Goal: Task Accomplishment & Management: Use online tool/utility

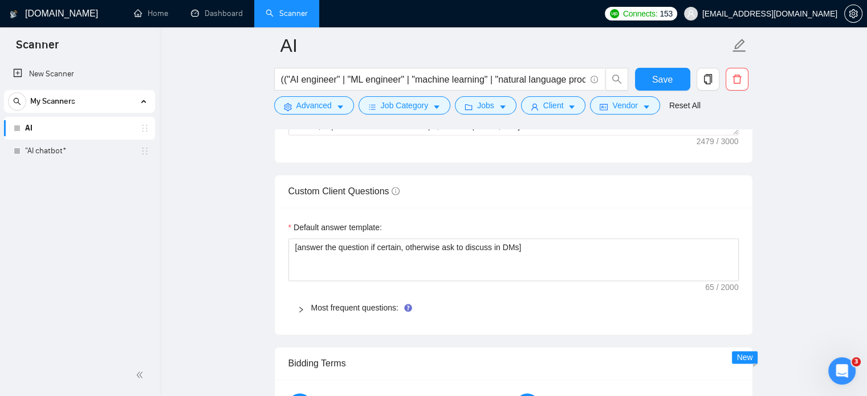
scroll to position [1653, 0]
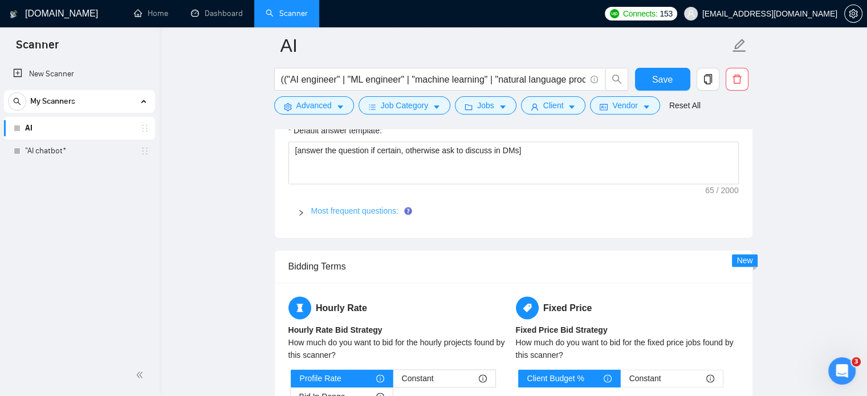
click at [358, 213] on link "Most frequent questions:" at bounding box center [354, 210] width 87 height 9
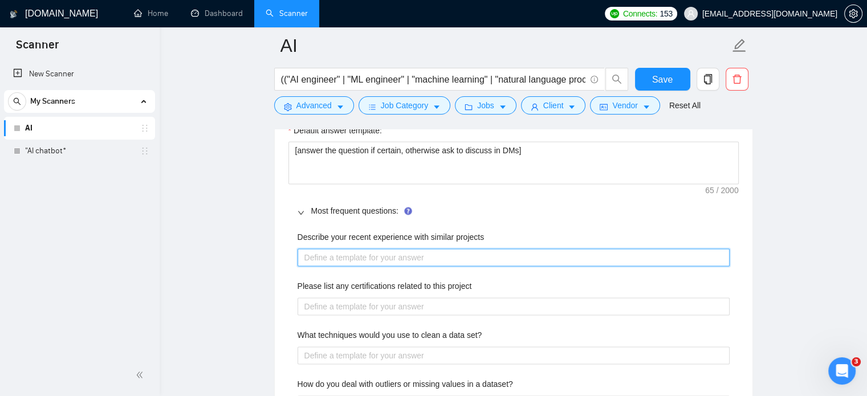
click at [387, 258] on projects "Describe your recent experience with similar projects" at bounding box center [514, 258] width 432 height 18
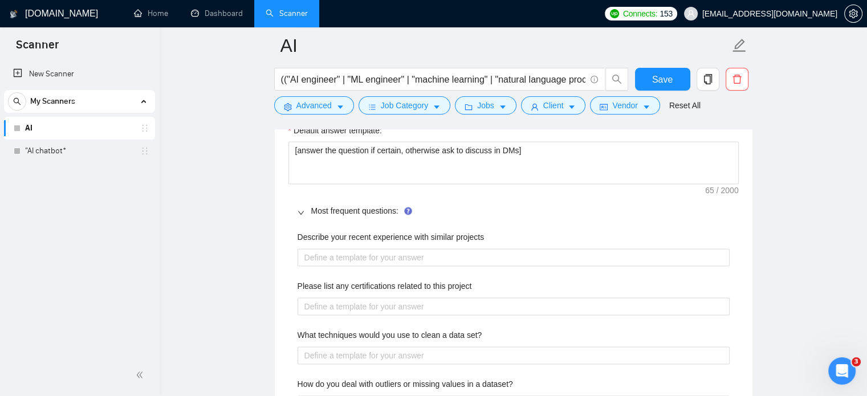
click at [823, 231] on main "AI (("AI engineer" | "ML engineer" | "machine learning" | "natural language pro…" at bounding box center [513, 355] width 671 height 3925
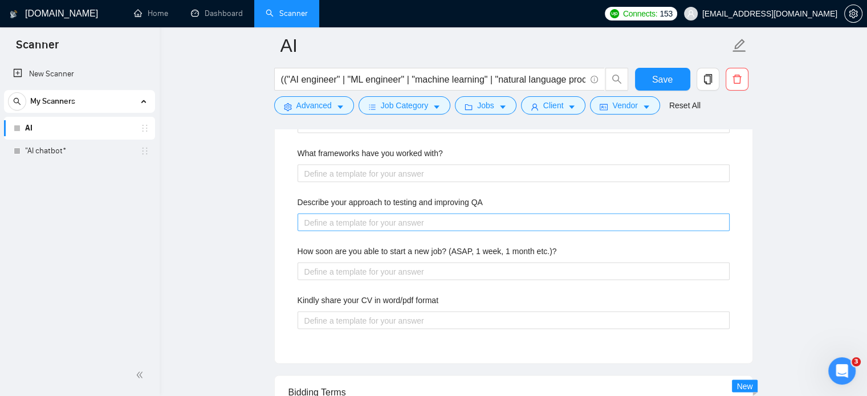
scroll to position [2052, 0]
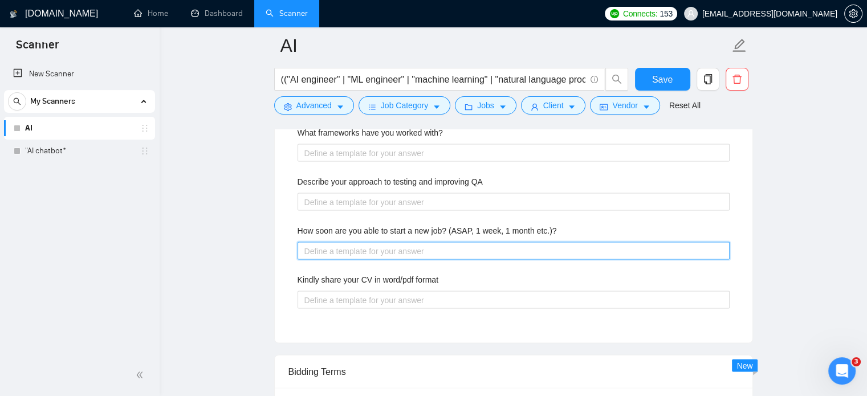
click at [401, 246] on etc\ "How soon are you able to start a new job? (ASAP, 1 week, 1 month etc.)?" at bounding box center [514, 251] width 432 height 18
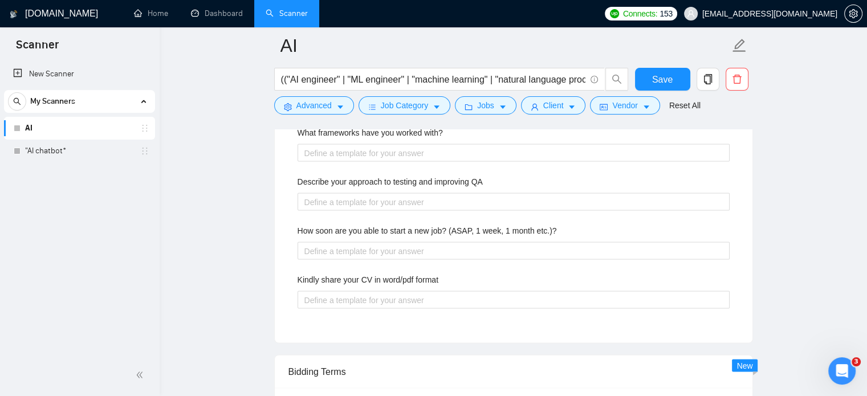
click at [355, 307] on div "Describe your recent experience with similar projects Please list any certifica…" at bounding box center [513, 77] width 450 height 504
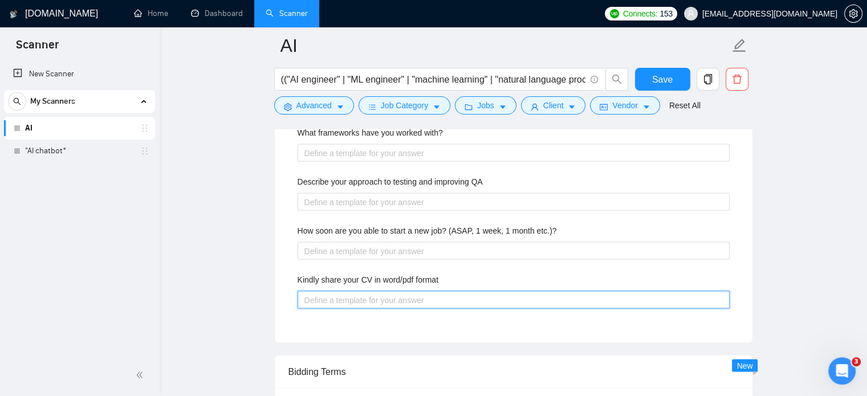
click at [365, 302] on format "Kindly share your CV in word/pdf format" at bounding box center [514, 300] width 432 height 18
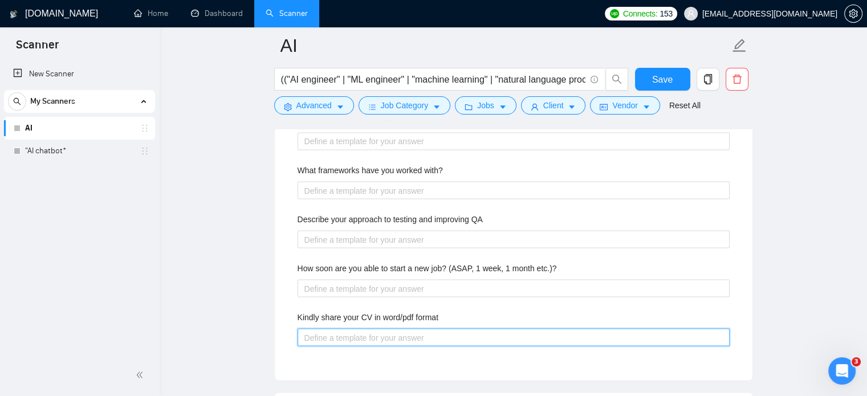
scroll to position [1995, 0]
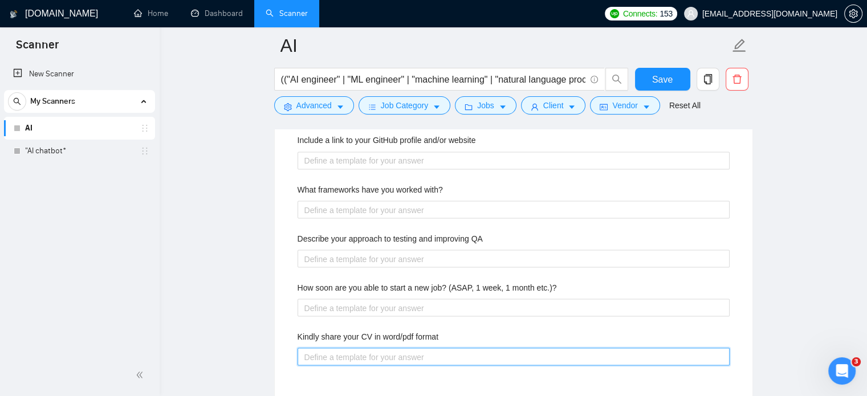
click at [350, 357] on format "Kindly share your CV in word/pdf format" at bounding box center [514, 357] width 432 height 18
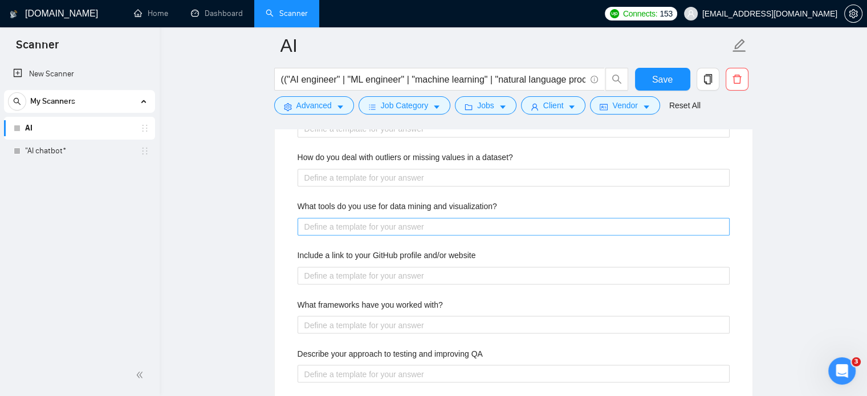
scroll to position [1824, 0]
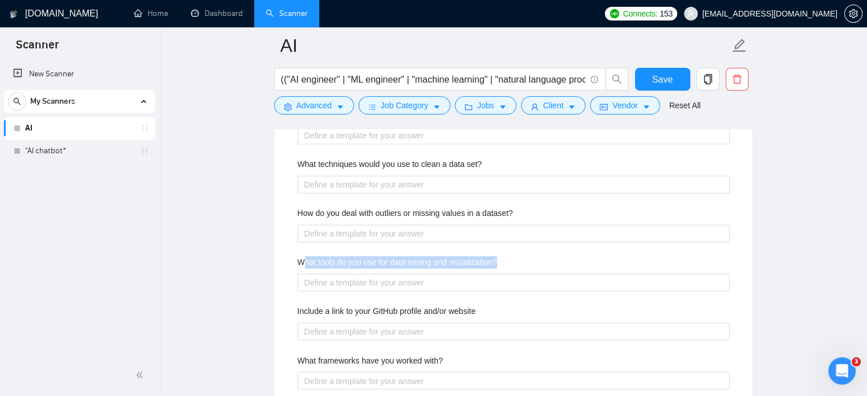
drag, startPoint x: 317, startPoint y: 259, endPoint x: 514, endPoint y: 258, distance: 197.2
click at [514, 258] on div "What tools do you use for data mining and visualization?" at bounding box center [514, 264] width 432 height 17
click at [312, 260] on label "What tools do you use for data mining and visualization?" at bounding box center [397, 262] width 199 height 13
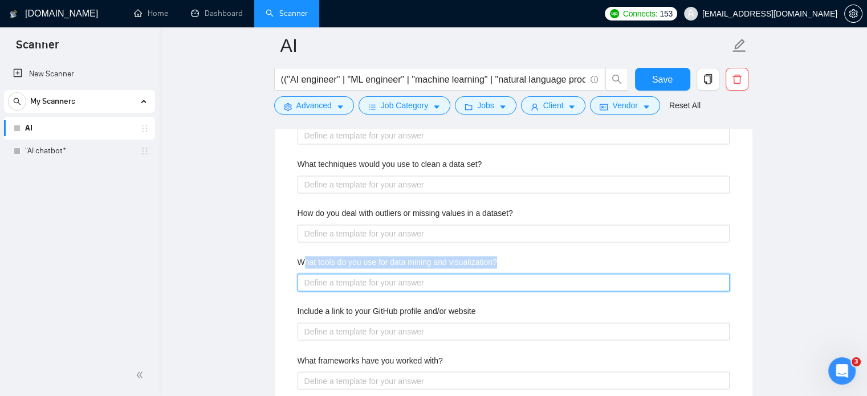
click at [312, 274] on visualization\? "What tools do you use for data mining and visualization?" at bounding box center [514, 283] width 432 height 18
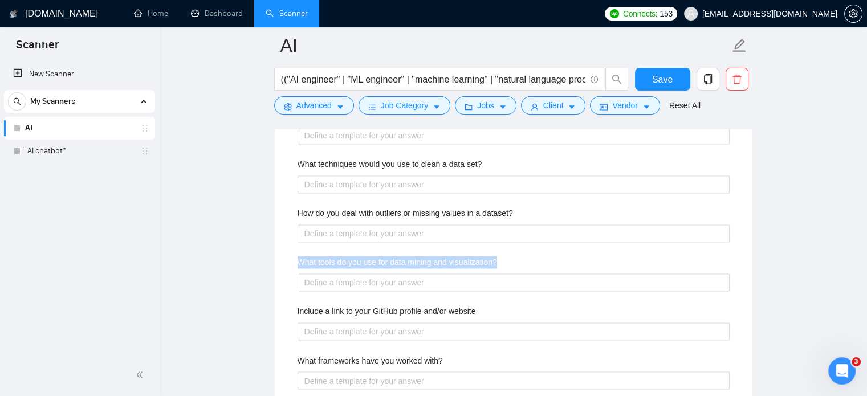
drag, startPoint x: 296, startPoint y: 260, endPoint x: 557, endPoint y: 257, distance: 260.5
click at [557, 257] on div "Describe your recent experience with similar projects Please list any certifica…" at bounding box center [513, 305] width 450 height 504
copy label "What tools do you use for data mining and visualization?"
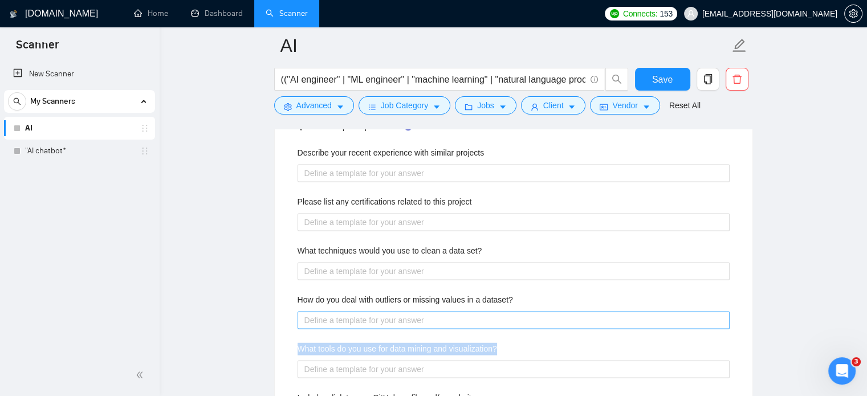
scroll to position [1710, 0]
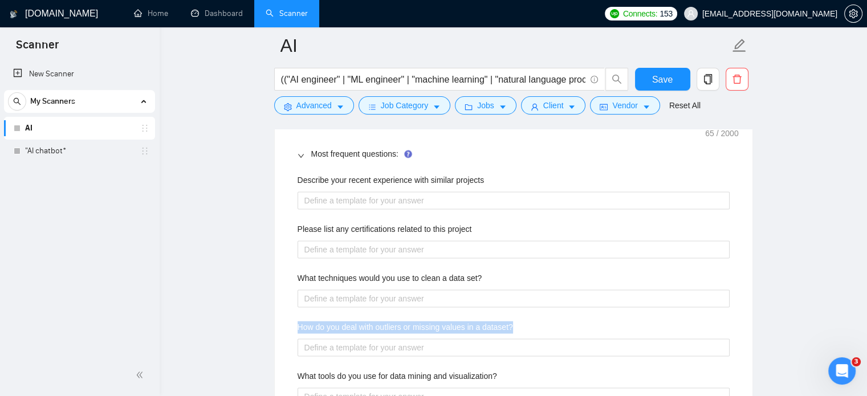
drag, startPoint x: 298, startPoint y: 327, endPoint x: 536, endPoint y: 328, distance: 238.3
click at [536, 328] on div "How do you deal with outliers or missing values in a dataset?" at bounding box center [514, 329] width 432 height 17
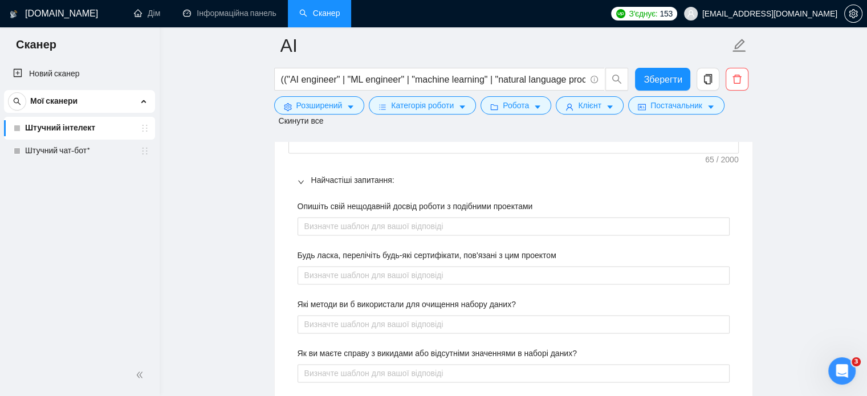
scroll to position [1824, 0]
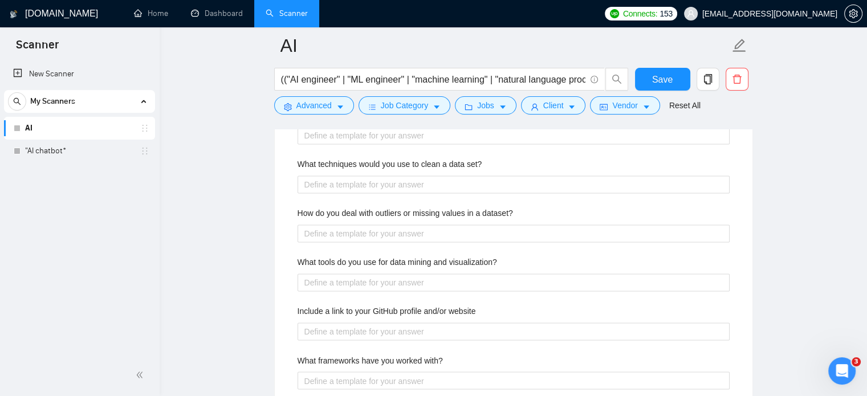
click at [136, 243] on div "New Scanner My Scanners AI "AI chatbot*" at bounding box center [80, 207] width 160 height 294
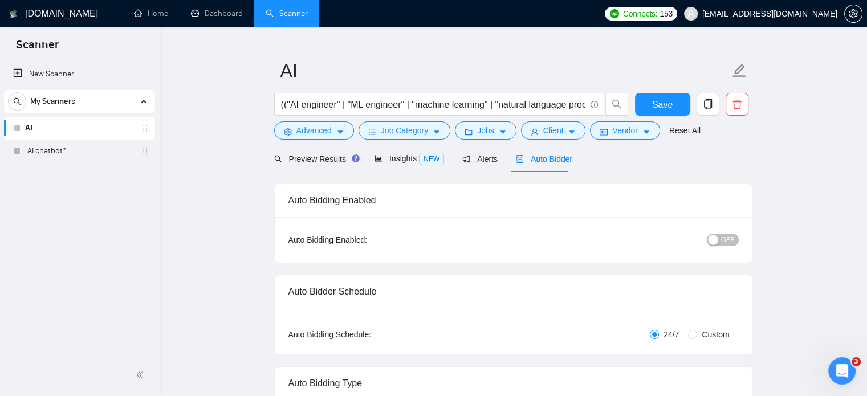
scroll to position [0, 0]
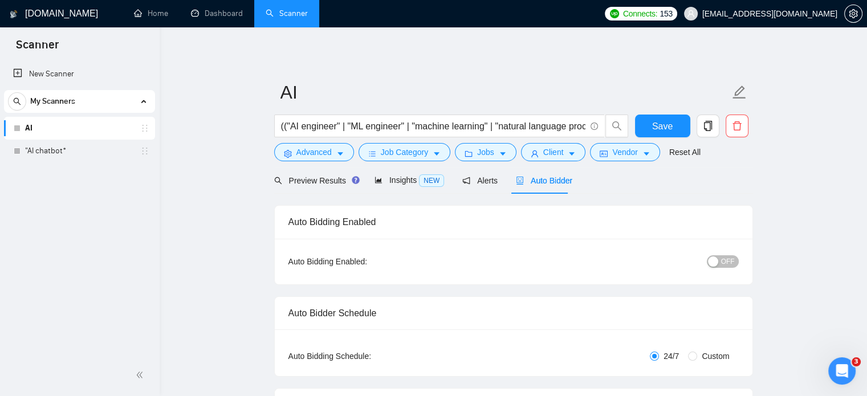
click at [551, 125] on input "(("AI engineer" | "ML engineer" | "machine learning" | "natural language proces…" at bounding box center [433, 126] width 304 height 14
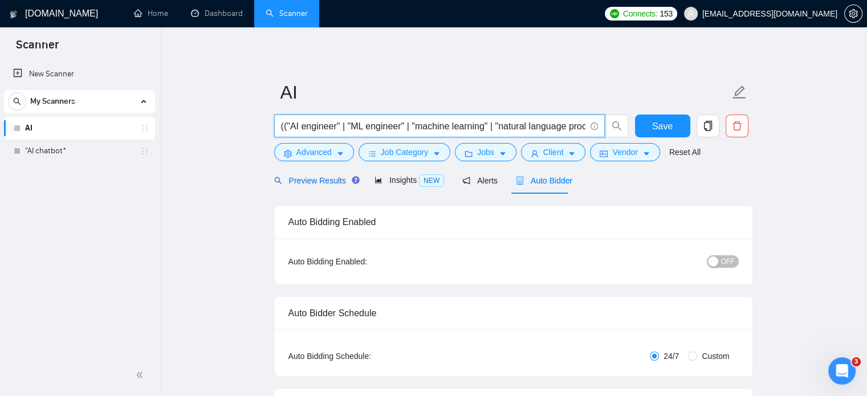
click at [297, 178] on span "Preview Results" at bounding box center [315, 180] width 82 height 9
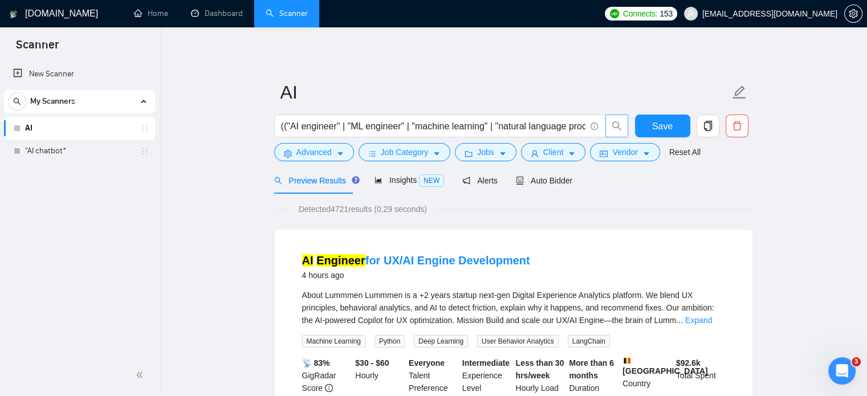
click at [612, 127] on icon "search" at bounding box center [617, 126] width 10 height 10
click at [340, 152] on icon "caret-down" at bounding box center [340, 154] width 8 height 8
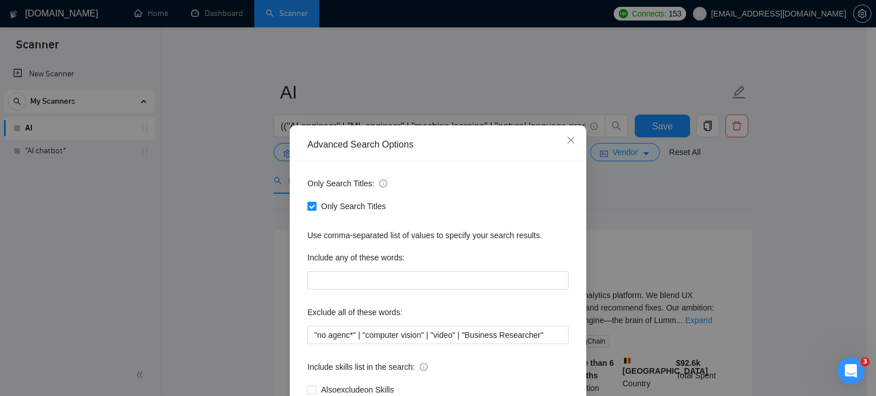
click at [233, 184] on div "Advanced Search Options Only Search Titles: Only Search Titles Use comma-separa…" at bounding box center [438, 198] width 876 height 396
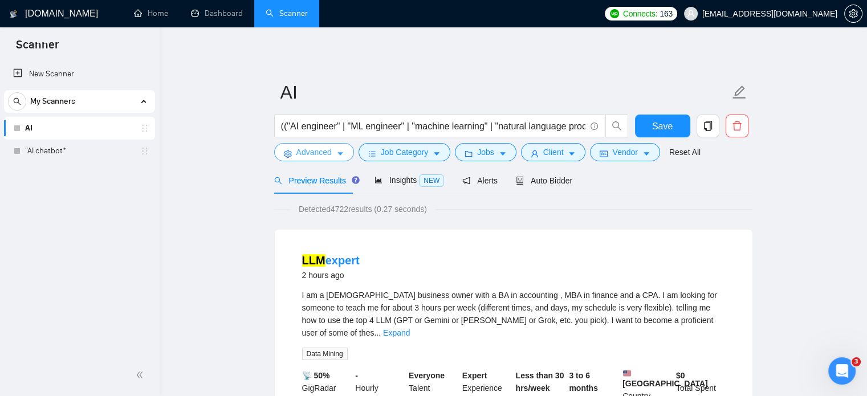
click at [323, 154] on span "Advanced" at bounding box center [313, 152] width 35 height 13
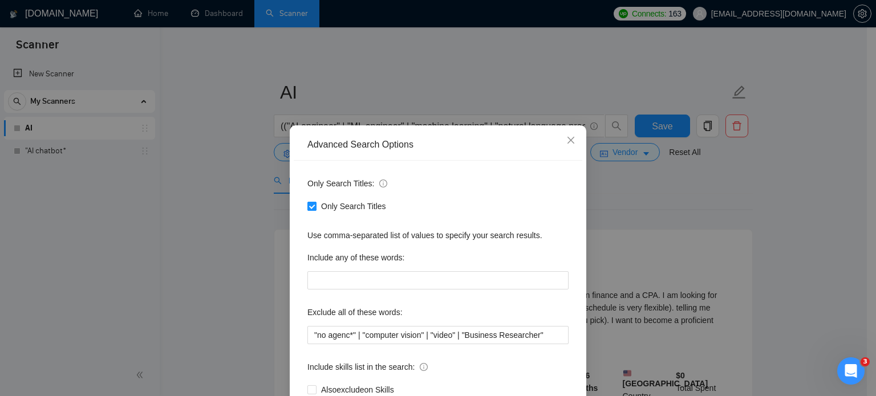
click at [308, 206] on input "Only Search Titles" at bounding box center [311, 206] width 8 height 8
checkbox input "false"
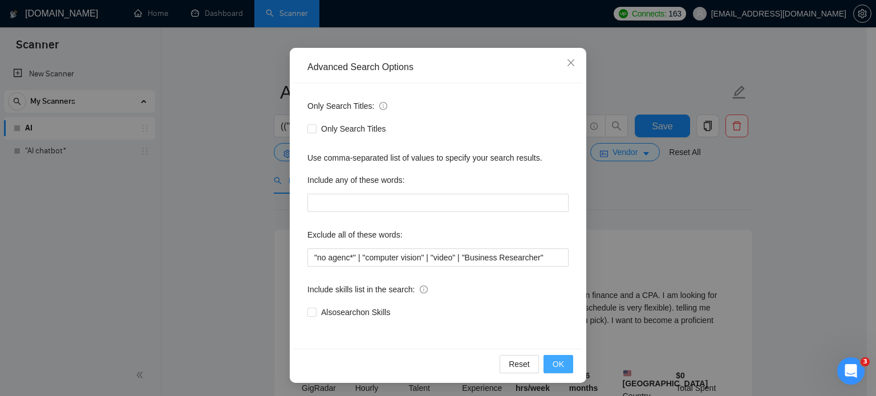
click at [553, 366] on span "OK" at bounding box center [557, 364] width 11 height 13
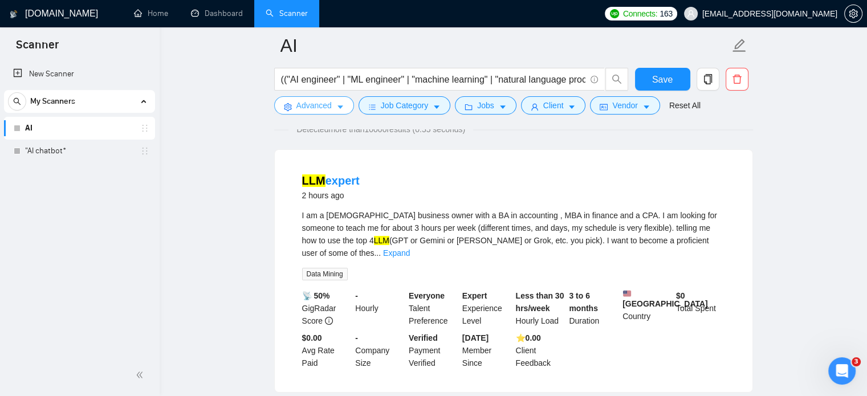
scroll to position [57, 0]
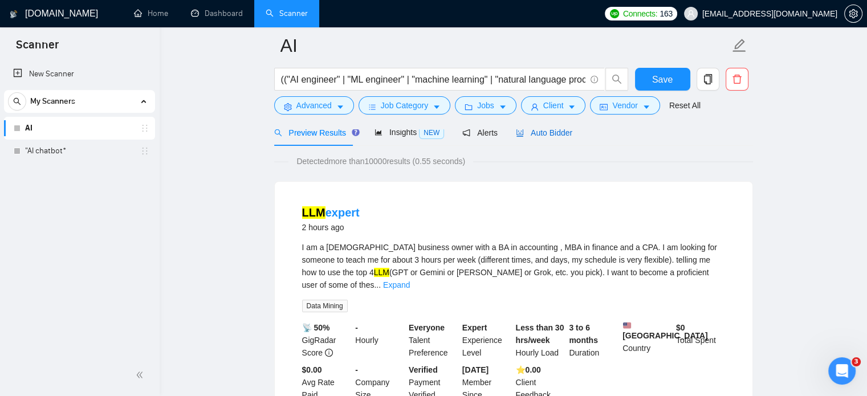
click at [545, 135] on span "Auto Bidder" at bounding box center [544, 132] width 56 height 9
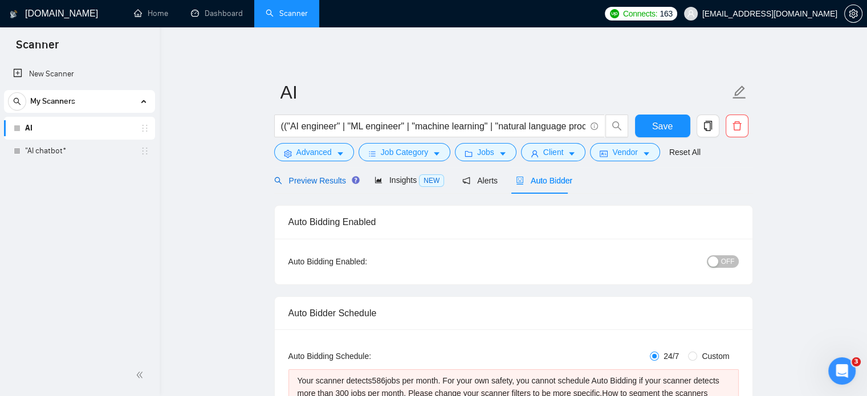
click at [311, 177] on span "Preview Results" at bounding box center [315, 180] width 82 height 9
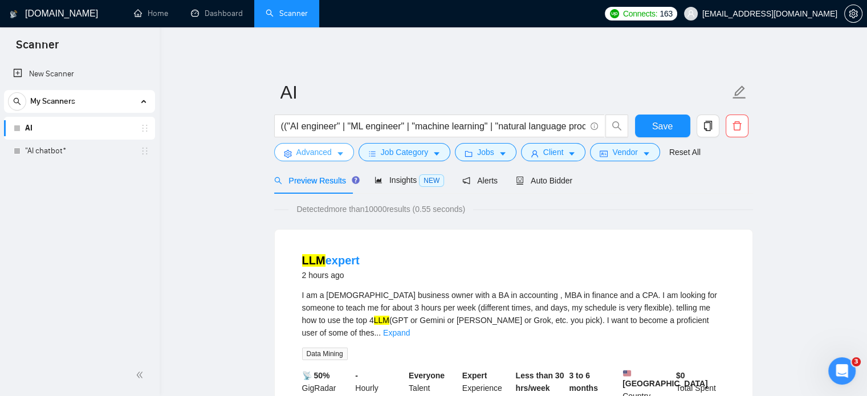
click at [324, 153] on span "Advanced" at bounding box center [313, 152] width 35 height 13
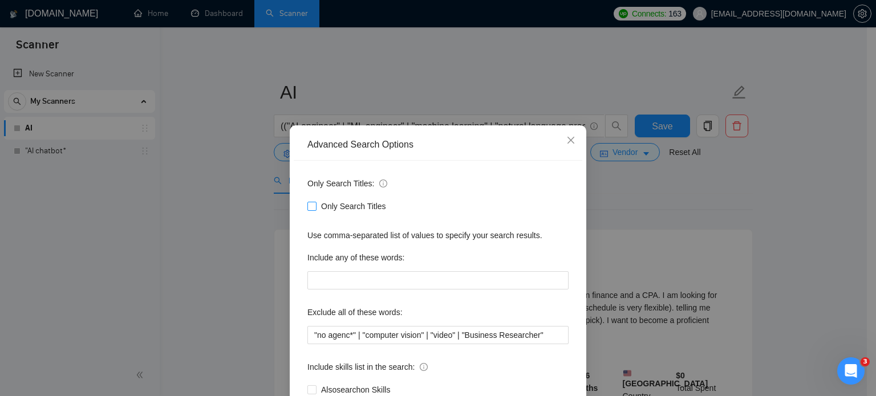
click at [308, 206] on input "Only Search Titles" at bounding box center [311, 206] width 8 height 8
checkbox input "true"
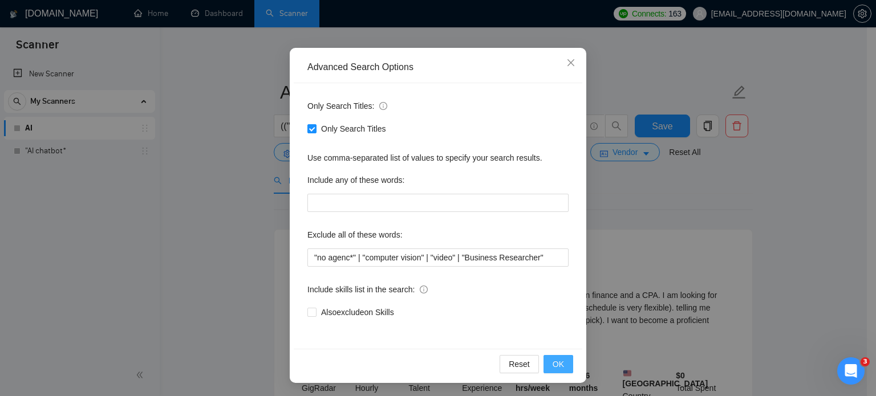
click at [553, 365] on span "OK" at bounding box center [557, 364] width 11 height 13
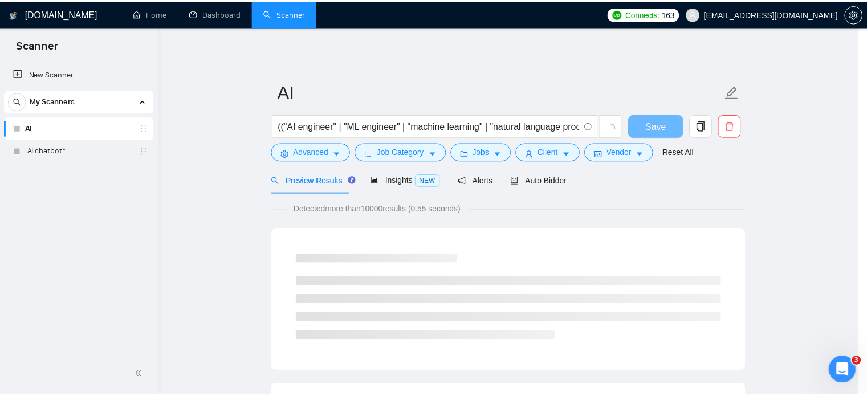
scroll to position [21, 0]
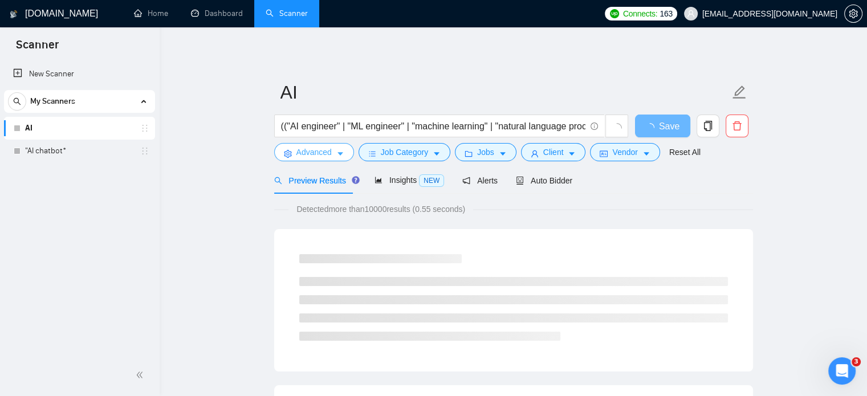
click at [327, 157] on span "Advanced" at bounding box center [313, 152] width 35 height 13
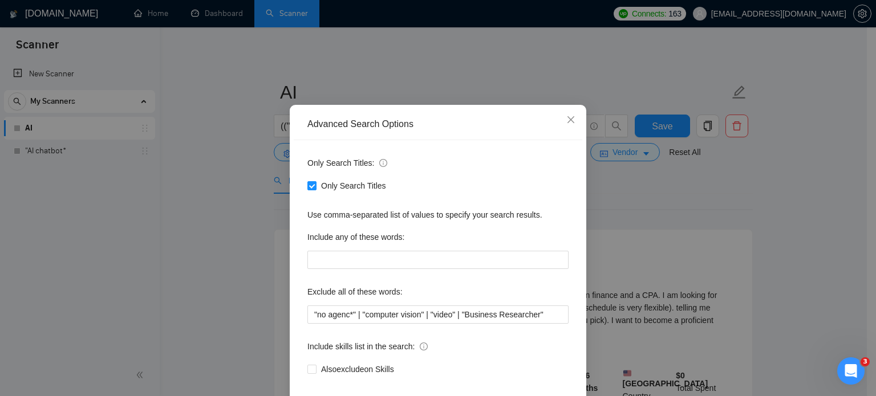
click at [768, 254] on div "Advanced Search Options Only Search Titles: Only Search Titles Use comma-separa…" at bounding box center [438, 198] width 876 height 396
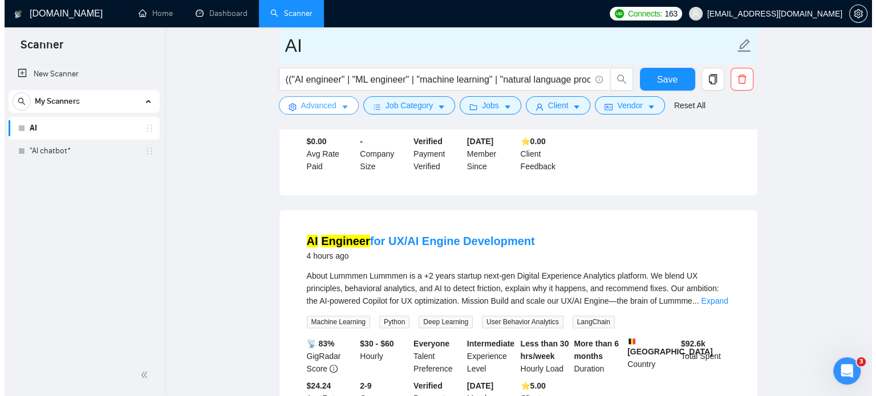
scroll to position [285, 0]
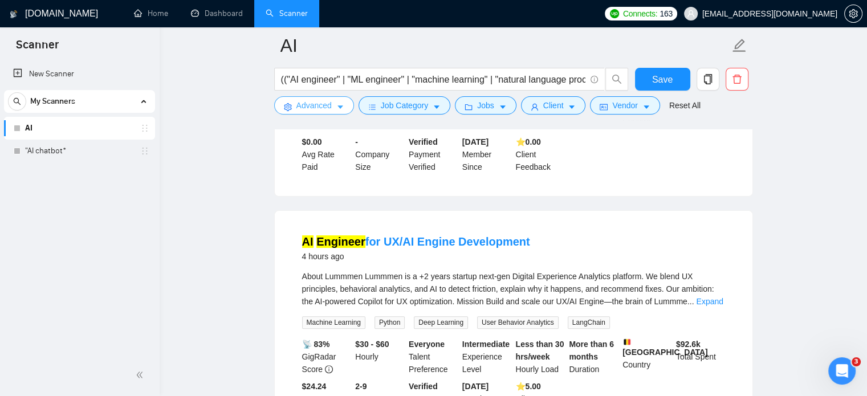
click at [338, 103] on span "caret-down" at bounding box center [340, 107] width 8 height 9
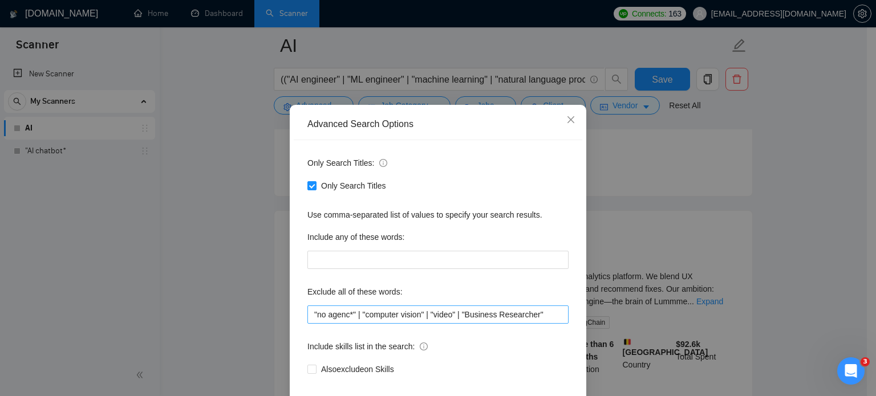
scroll to position [78, 0]
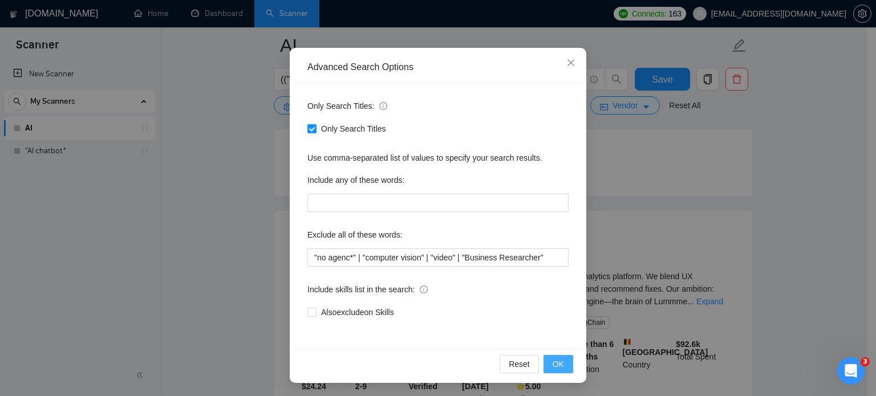
click at [557, 360] on span "OK" at bounding box center [557, 364] width 11 height 13
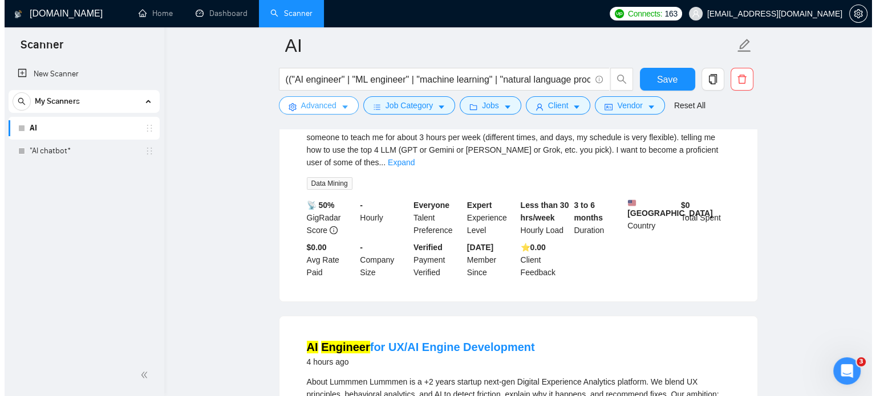
scroll to position [0, 0]
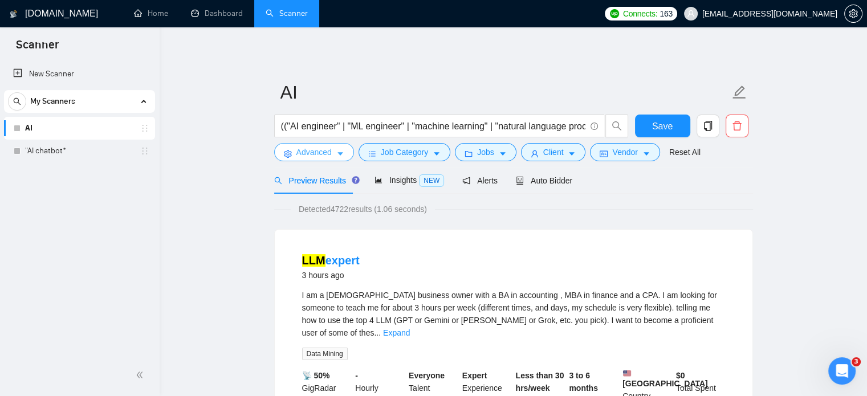
click at [336, 154] on icon "caret-down" at bounding box center [340, 154] width 8 height 8
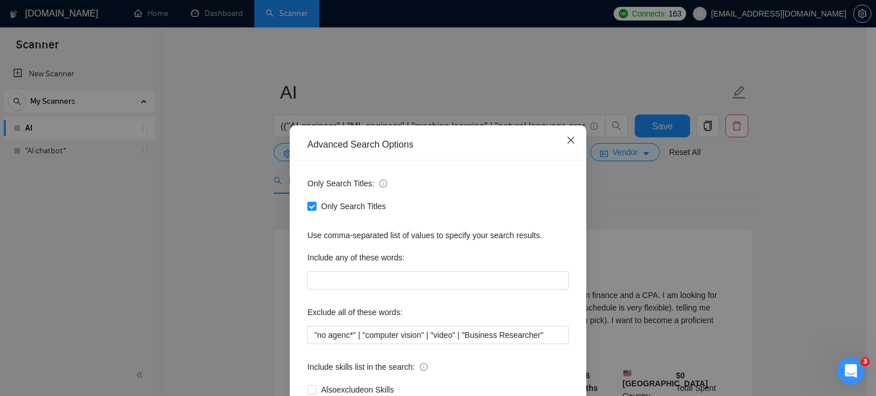
click at [566, 140] on icon "close" at bounding box center [570, 140] width 9 height 9
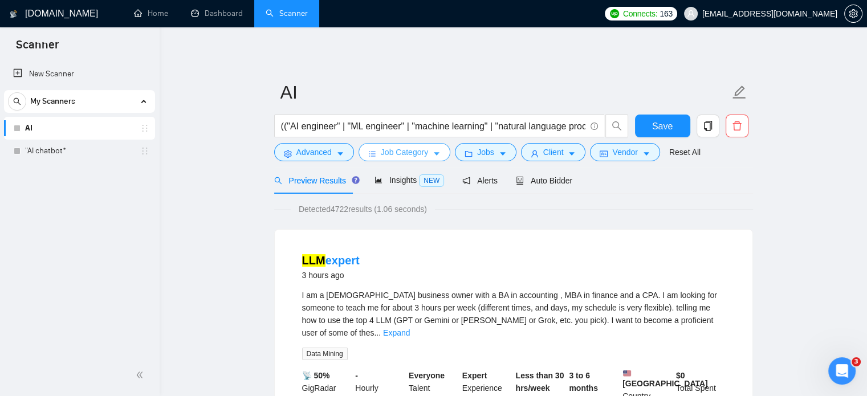
click at [425, 154] on span "Job Category" at bounding box center [404, 152] width 47 height 13
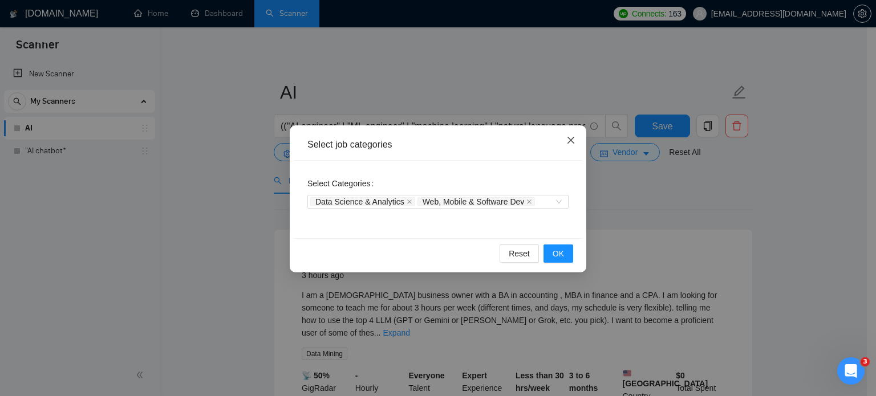
click at [568, 141] on icon "close" at bounding box center [570, 140] width 9 height 9
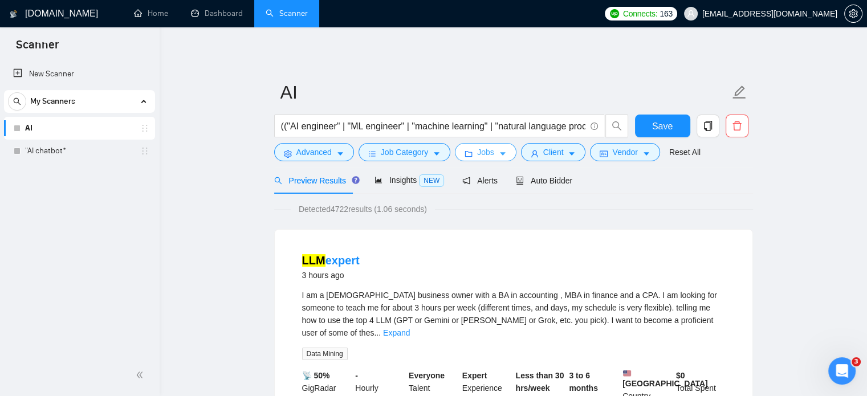
click at [500, 154] on icon "caret-down" at bounding box center [503, 154] width 6 height 3
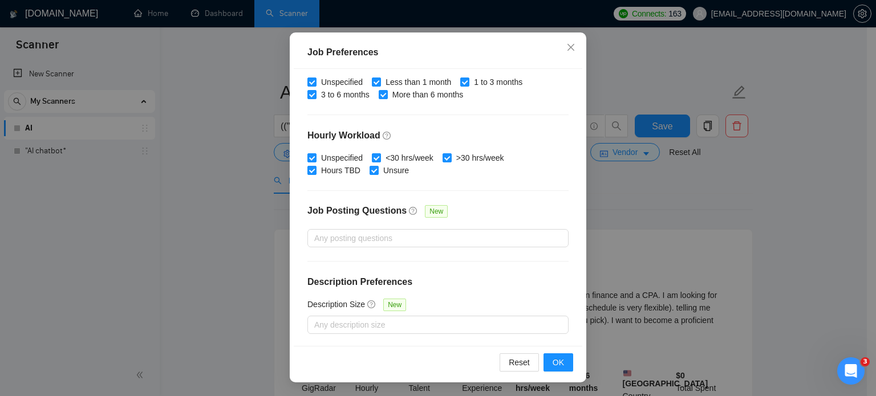
scroll to position [308, 0]
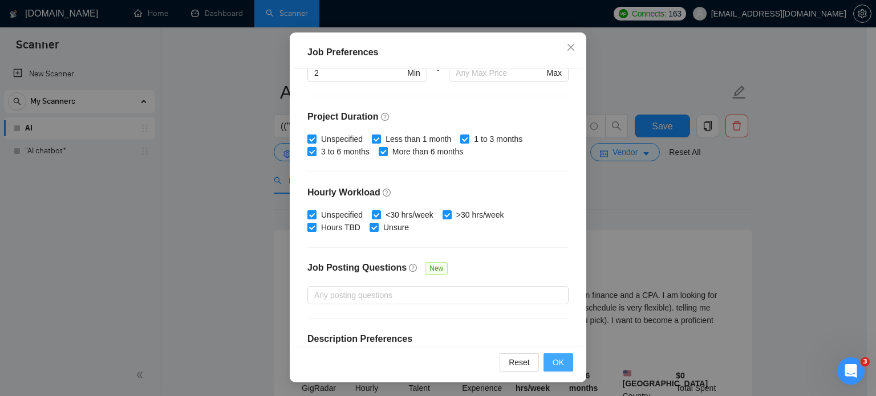
click at [552, 368] on span "OK" at bounding box center [557, 362] width 11 height 13
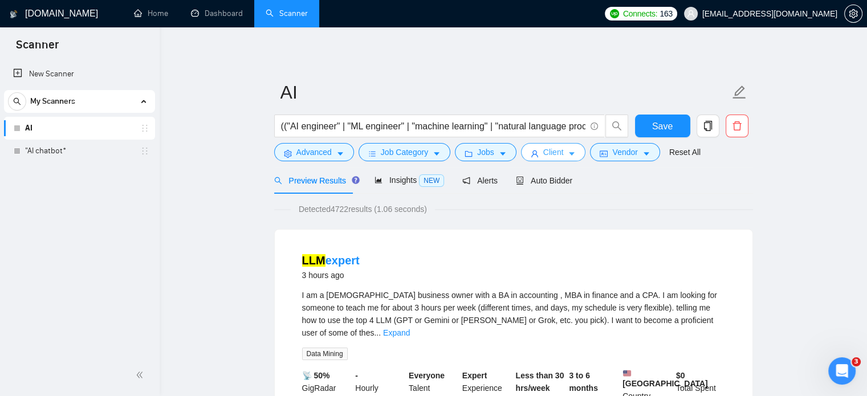
click at [568, 156] on icon "caret-down" at bounding box center [572, 154] width 8 height 8
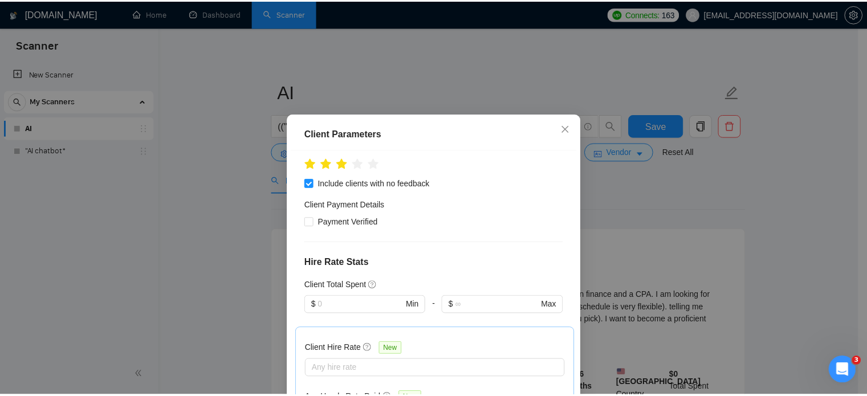
scroll to position [98, 0]
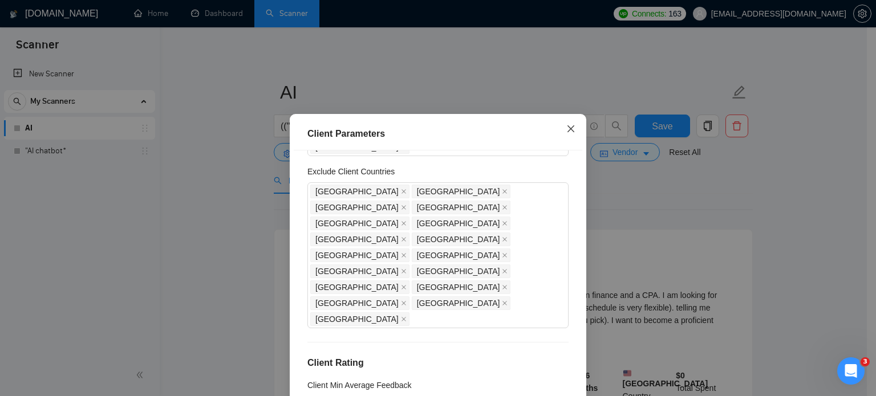
click at [568, 131] on icon "close" at bounding box center [570, 128] width 9 height 9
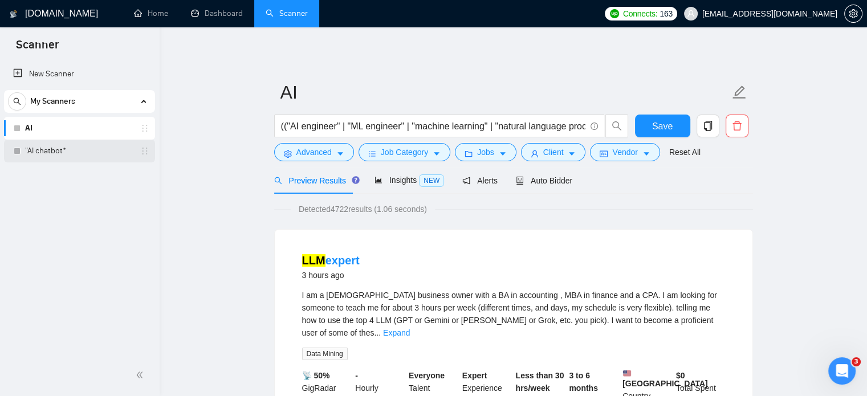
click at [46, 150] on link ""AI chatbot*" at bounding box center [79, 151] width 108 height 23
click at [658, 127] on span "Save" at bounding box center [662, 126] width 21 height 14
click at [40, 148] on link ""AI chatbot*" at bounding box center [79, 151] width 108 height 23
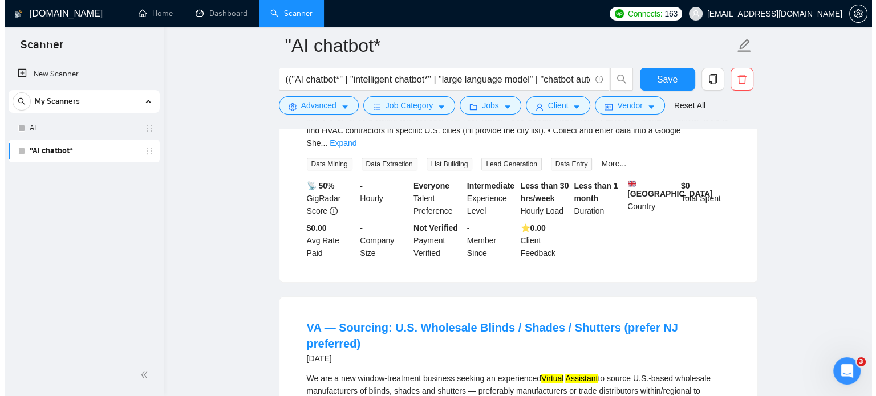
scroll to position [684, 0]
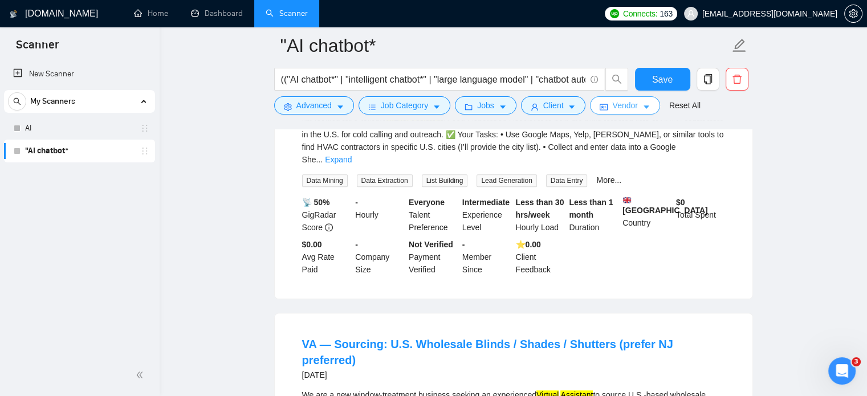
click at [607, 102] on button "Vendor" at bounding box center [625, 105] width 70 height 18
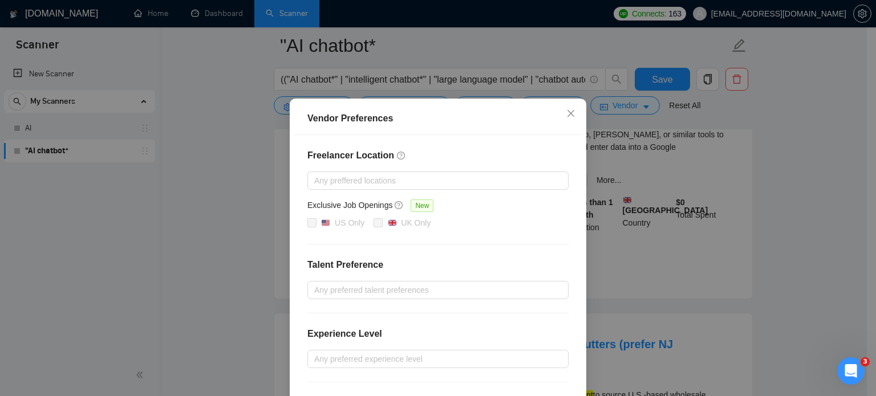
scroll to position [0, 0]
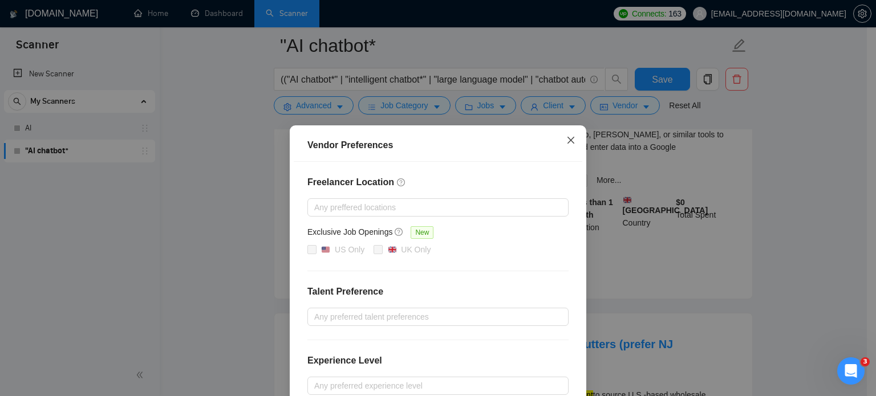
click at [568, 139] on icon "close" at bounding box center [570, 140] width 7 height 7
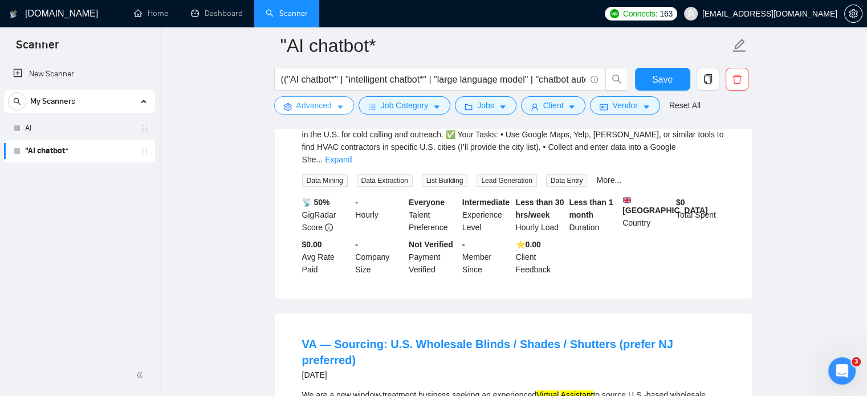
click at [333, 107] on button "Advanced" at bounding box center [314, 105] width 80 height 18
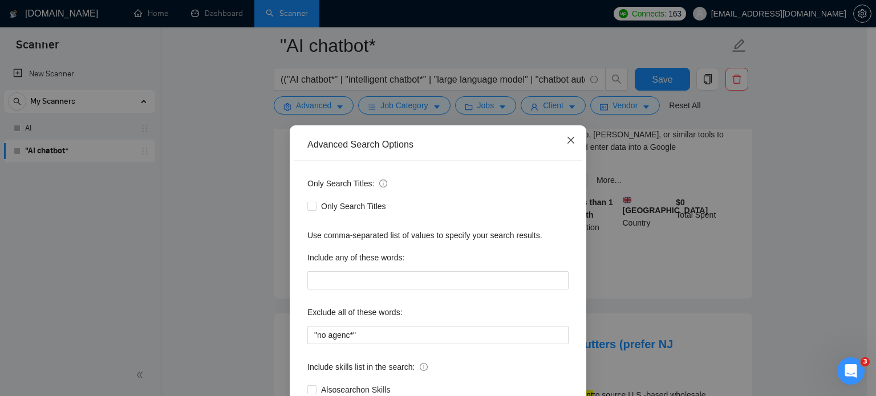
click at [567, 134] on span "Close" at bounding box center [570, 140] width 31 height 31
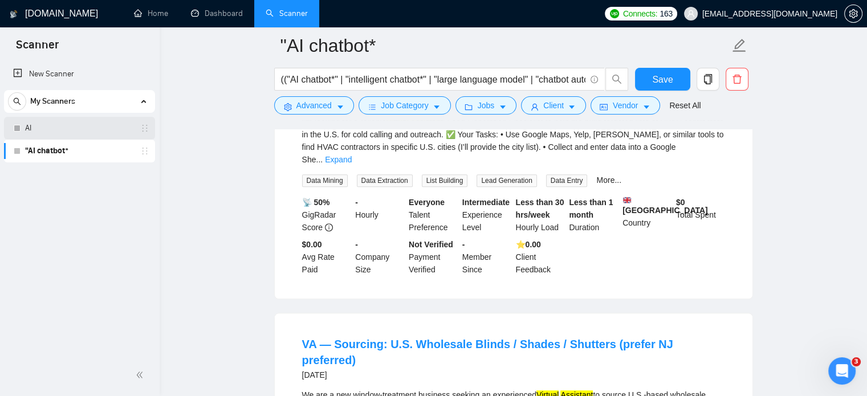
click at [30, 124] on link "AI" at bounding box center [79, 128] width 108 height 23
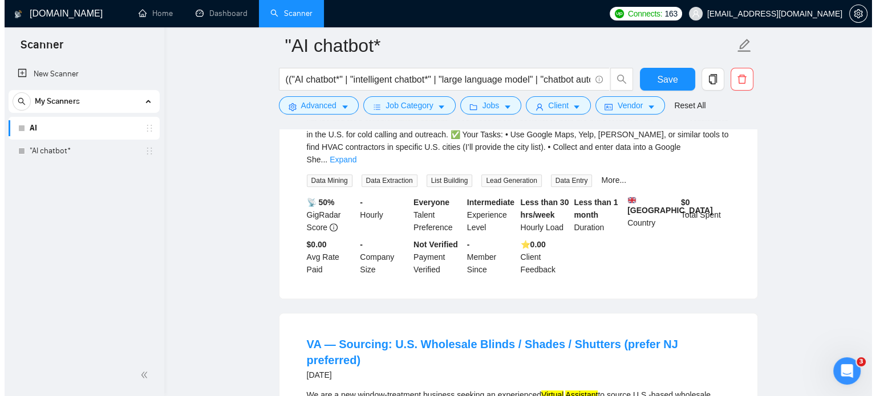
scroll to position [20, 0]
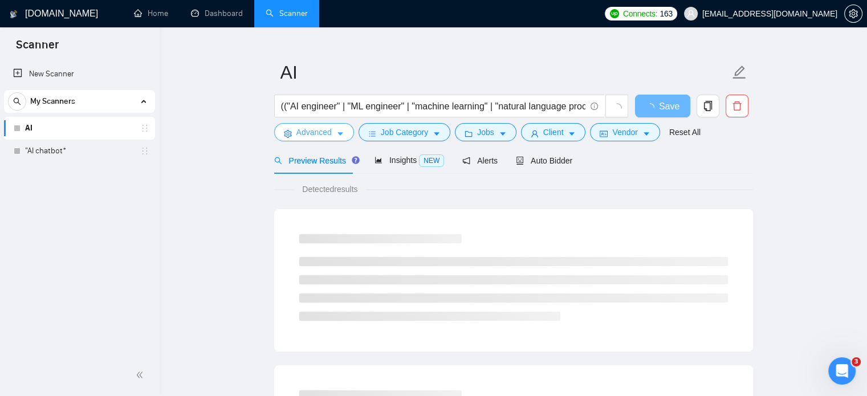
click at [340, 133] on icon "caret-down" at bounding box center [340, 134] width 6 height 3
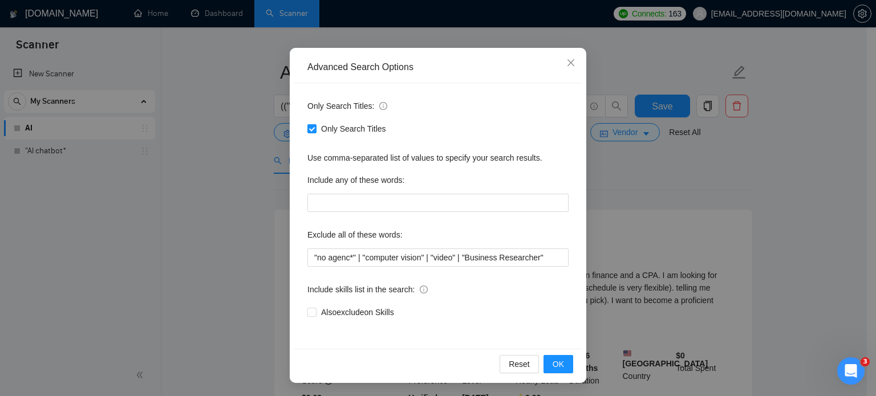
scroll to position [0, 0]
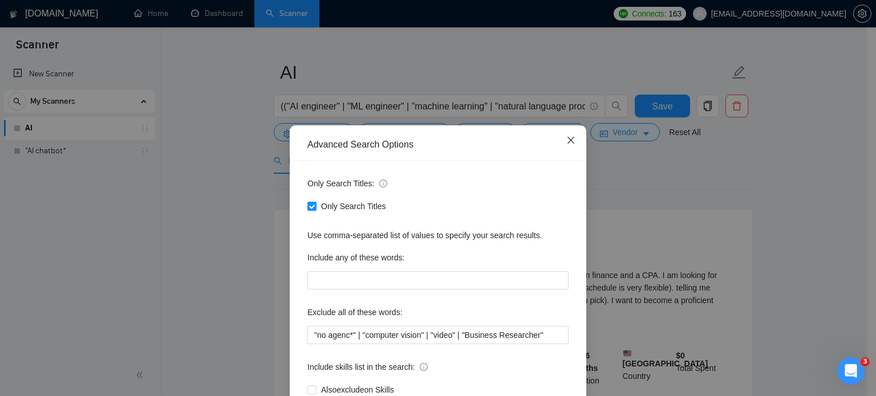
click at [569, 141] on icon "close" at bounding box center [570, 140] width 9 height 9
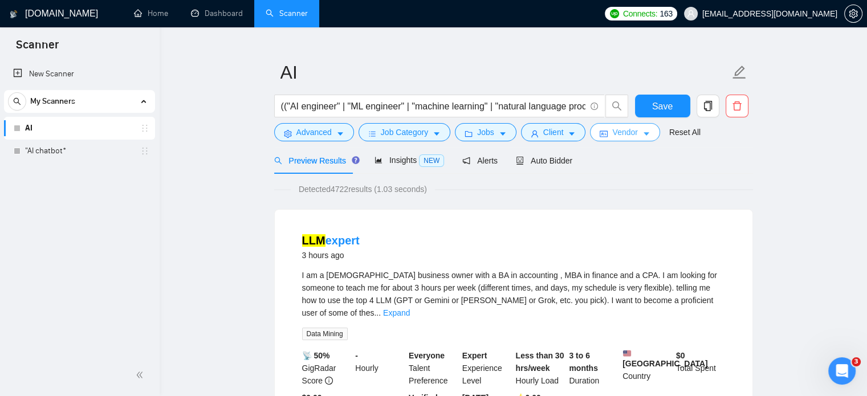
click at [644, 134] on icon "caret-down" at bounding box center [647, 134] width 6 height 3
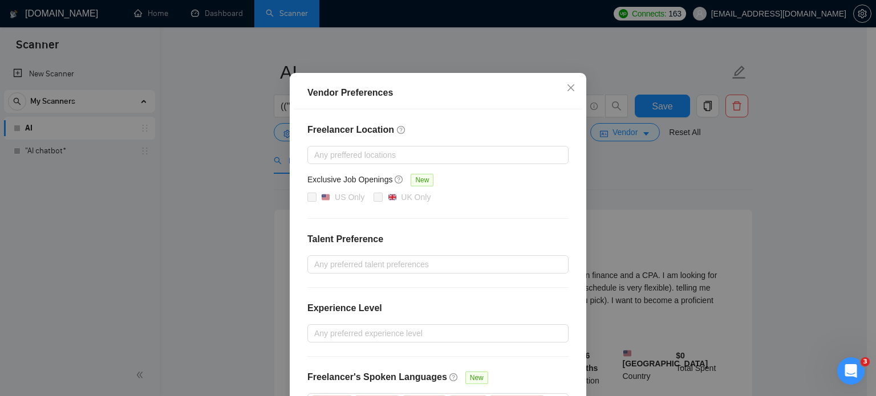
scroll to position [114, 0]
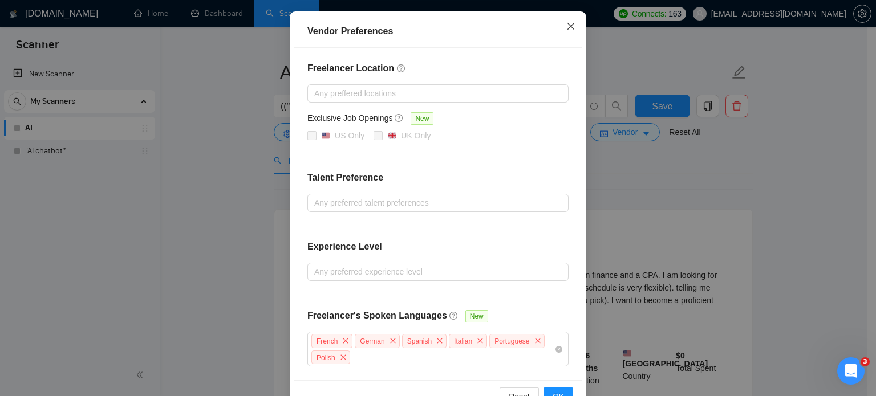
click at [568, 23] on icon "close" at bounding box center [570, 26] width 9 height 9
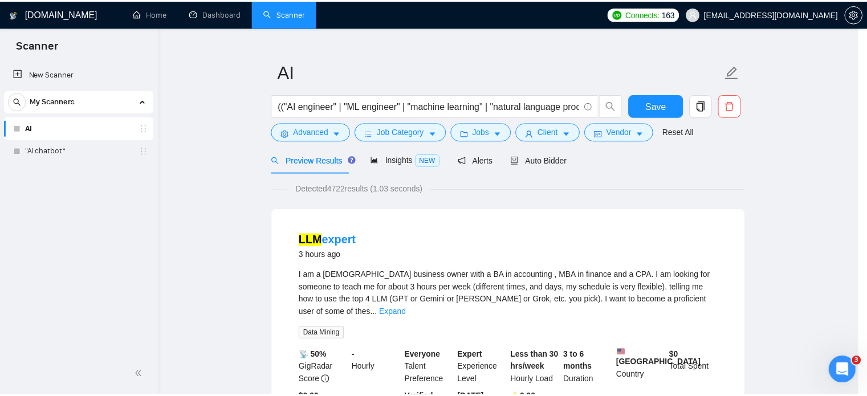
scroll to position [89, 0]
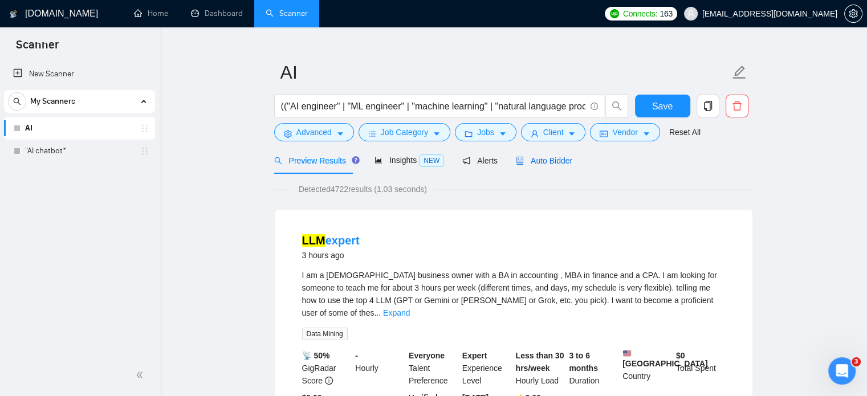
click at [540, 162] on span "Auto Bidder" at bounding box center [544, 160] width 56 height 9
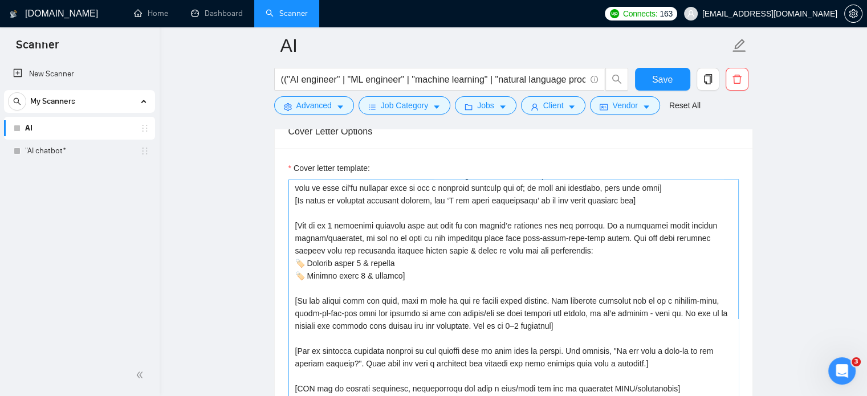
scroll to position [1274, 0]
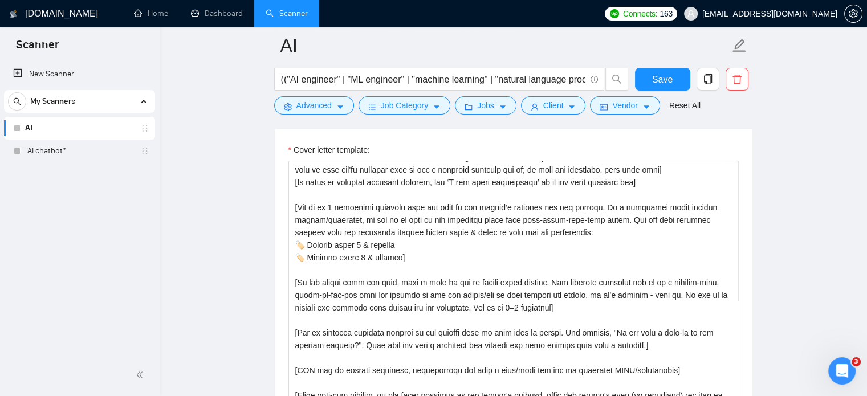
click at [262, 208] on main "AI (("AI engineer" | "ML engineer" | "machine learning" | "natural language pro…" at bounding box center [513, 308] width 671 height 3073
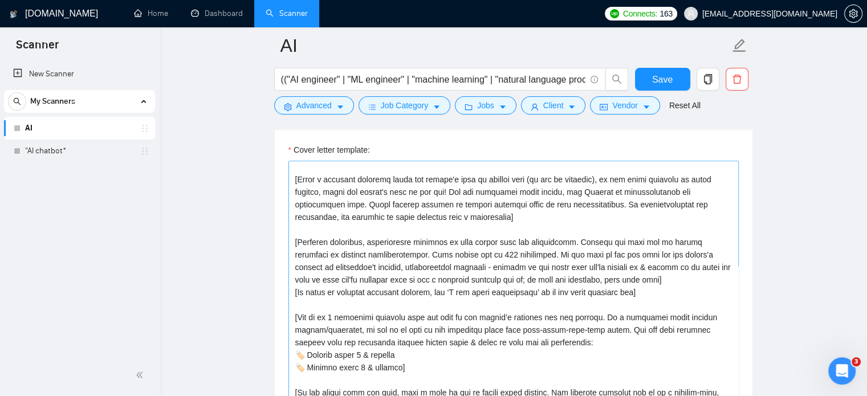
scroll to position [0, 0]
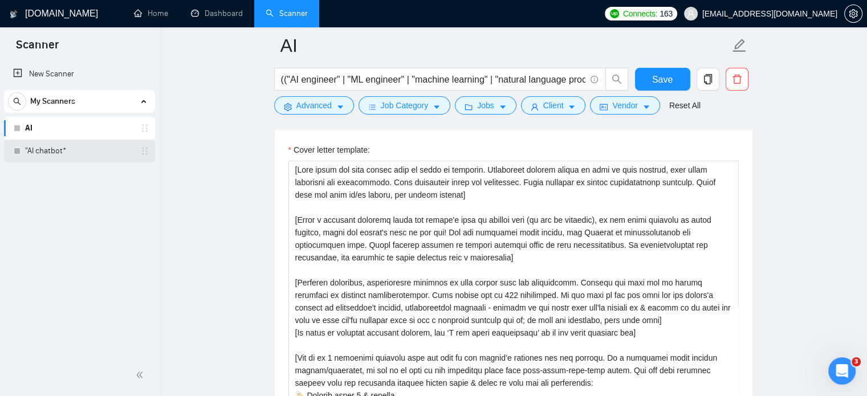
click at [40, 144] on link ""AI chatbot*" at bounding box center [79, 151] width 108 height 23
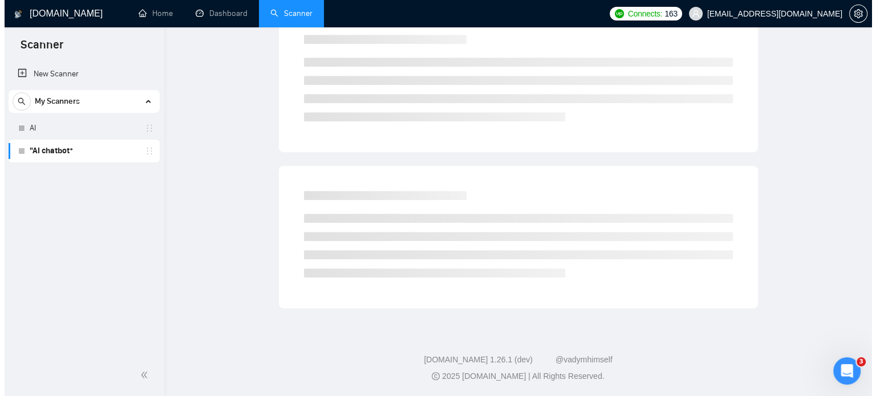
scroll to position [20, 0]
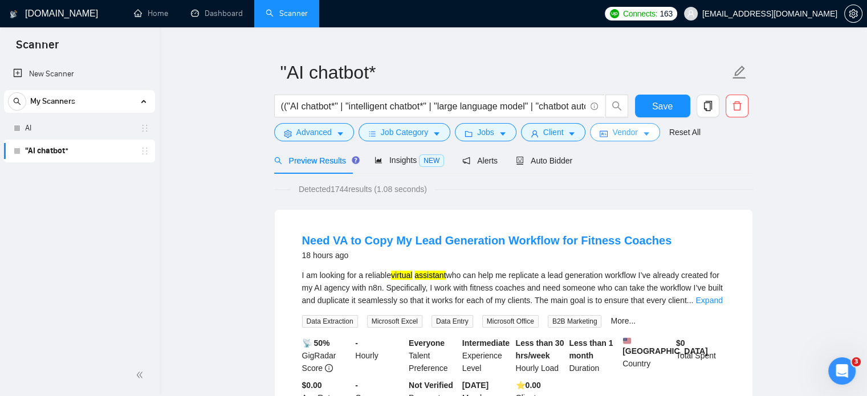
click at [644, 135] on icon "caret-down" at bounding box center [647, 134] width 6 height 3
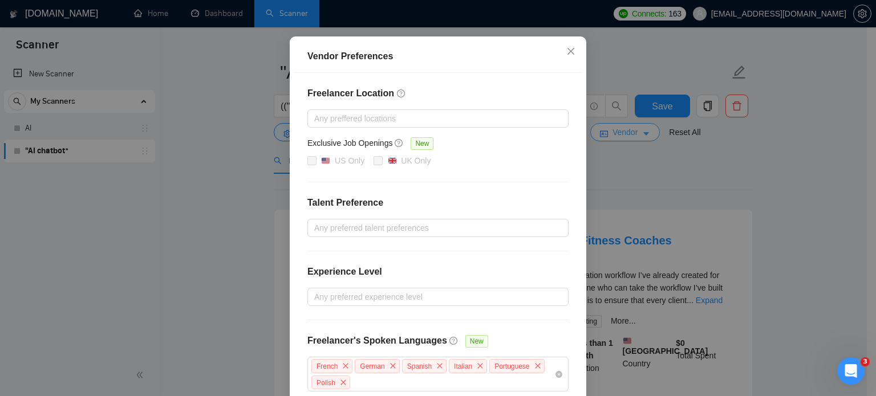
click at [641, 135] on div "Vendor Preferences Freelancer Location Any preffered locations Exclusive Job Op…" at bounding box center [438, 198] width 876 height 396
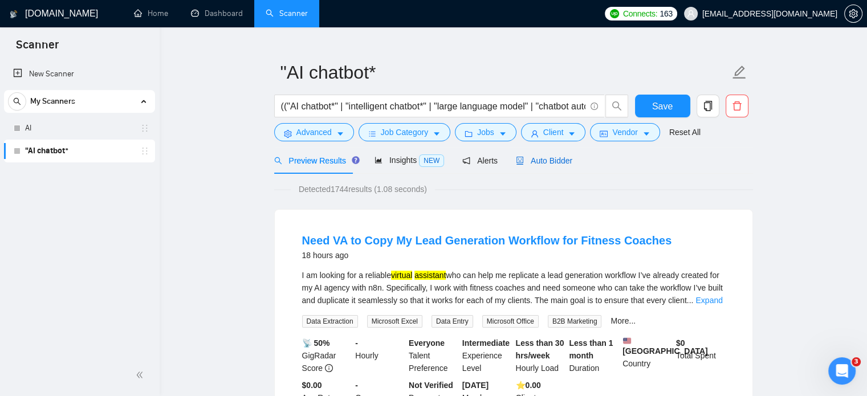
click at [541, 161] on span "Auto Bidder" at bounding box center [544, 160] width 56 height 9
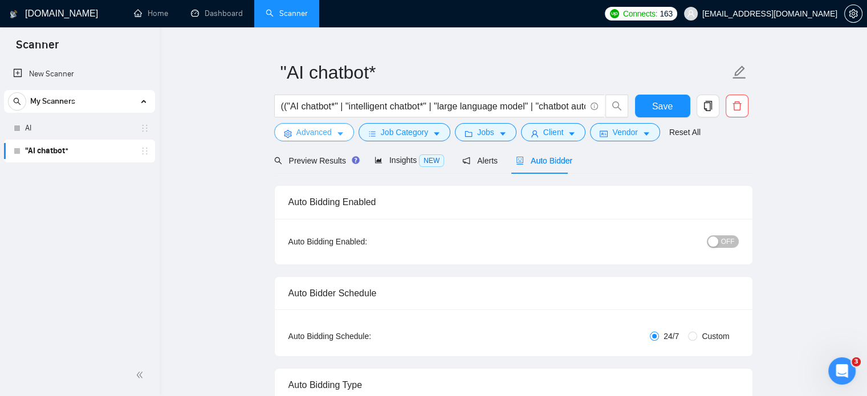
click at [337, 137] on icon "caret-down" at bounding box center [340, 134] width 8 height 8
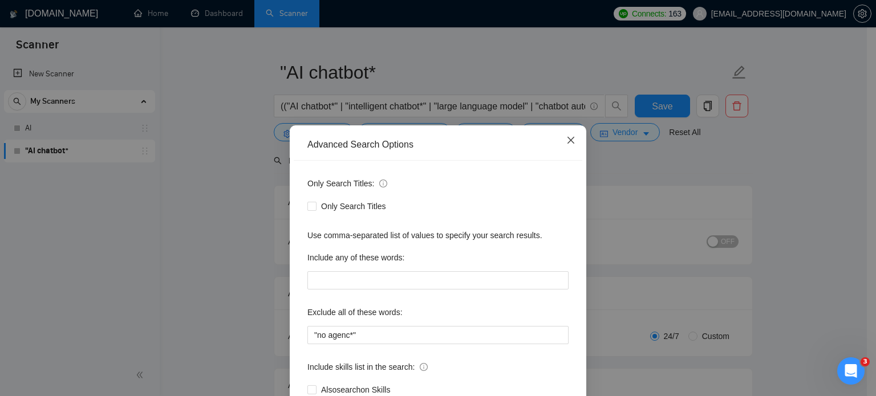
click at [569, 141] on icon "close" at bounding box center [570, 140] width 9 height 9
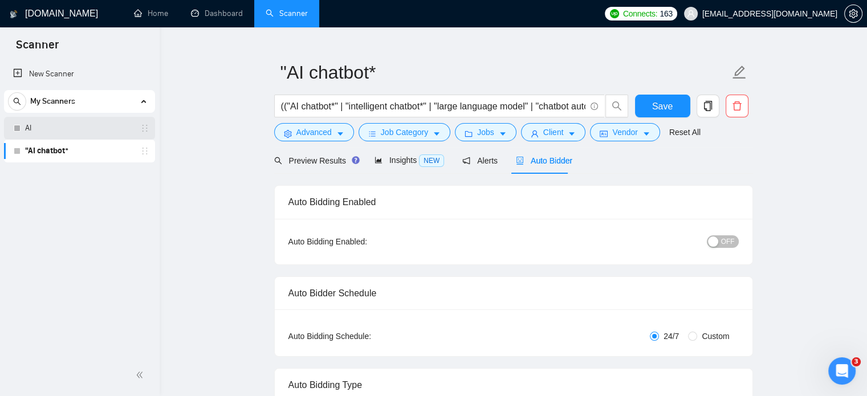
click at [18, 123] on div "AI" at bounding box center [82, 128] width 136 height 23
click at [45, 131] on link "AI" at bounding box center [79, 128] width 108 height 23
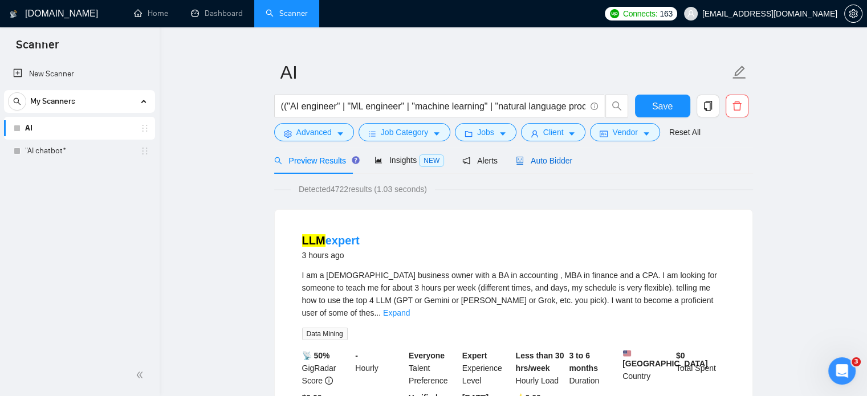
click at [532, 159] on span "Auto Bidder" at bounding box center [544, 160] width 56 height 9
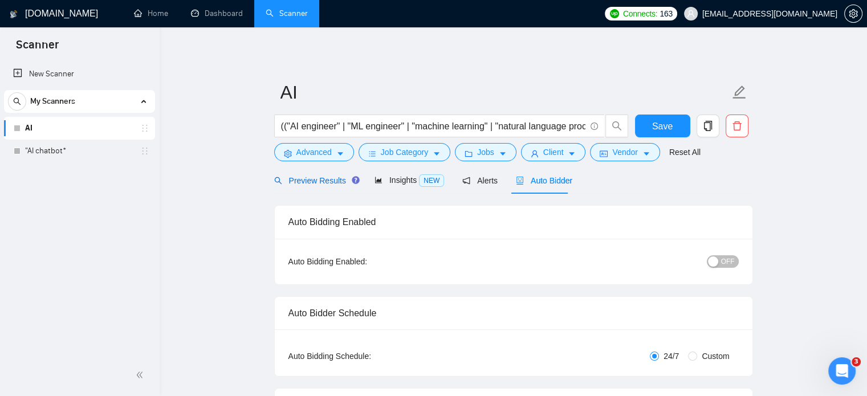
click at [291, 182] on span "Preview Results" at bounding box center [315, 180] width 82 height 9
